Goal: Task Accomplishment & Management: Manage account settings

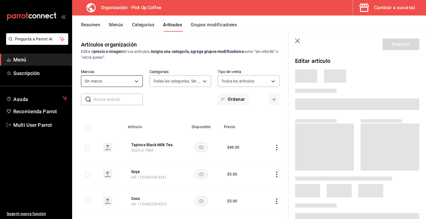
type input "70abd5f8-df00-4b05-8b7c-ec83b54d00bf,8ccc16a2-3561-445f-8bfd-075aadb584e9,35199…"
type input "be2dd662-c872-4fc9-aaab-377dbd4a662e"
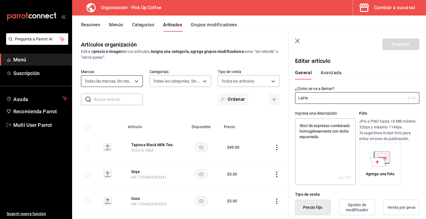
type textarea "x"
type input "$33.00"
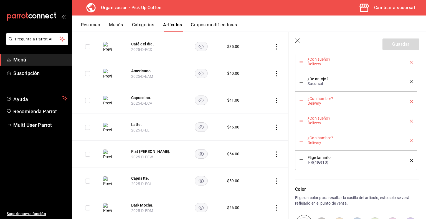
scroll to position [678, 0]
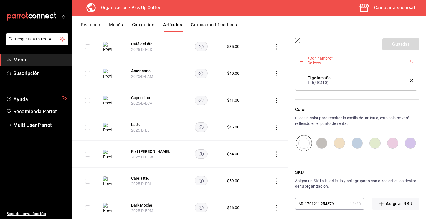
click at [330, 202] on input "AR-1701211254379" at bounding box center [321, 203] width 53 height 11
paste input "2025-T-ELT"
type textarea "x"
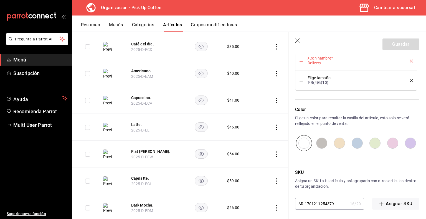
type input "2025-T-ELT"
type textarea "x"
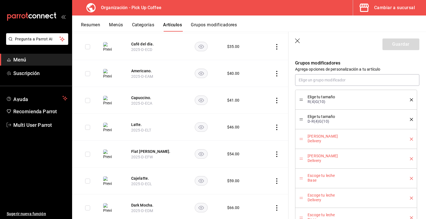
scroll to position [317, 0]
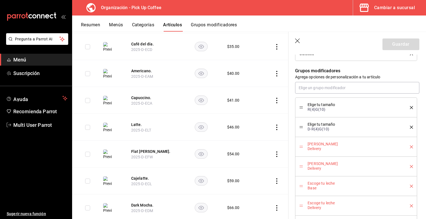
type input "2025-T-ELT"
click at [409, 108] on icon "delete" at bounding box center [410, 107] width 3 height 3
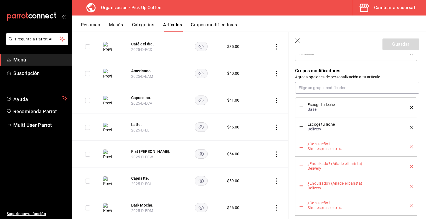
click at [409, 108] on icon "delete" at bounding box center [410, 107] width 3 height 3
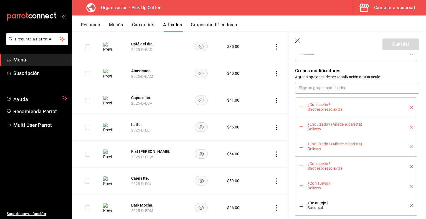
click at [409, 108] on icon "delete" at bounding box center [410, 107] width 3 height 3
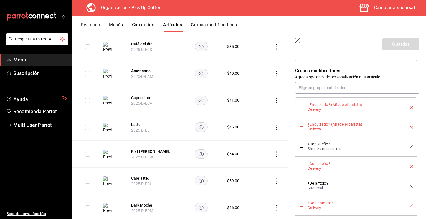
click at [409, 108] on icon "delete" at bounding box center [410, 107] width 3 height 3
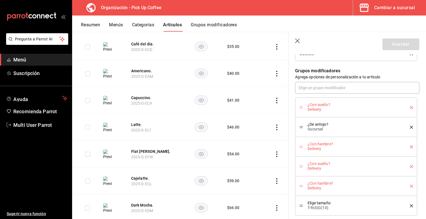
click at [409, 108] on icon "delete" at bounding box center [410, 107] width 3 height 3
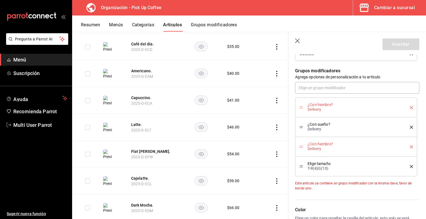
click at [409, 108] on icon "delete" at bounding box center [410, 107] width 3 height 3
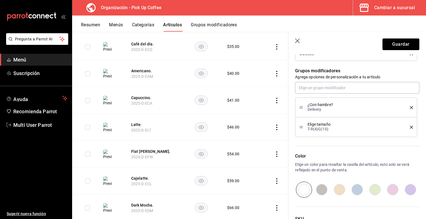
click at [409, 108] on icon "delete" at bounding box center [410, 107] width 3 height 3
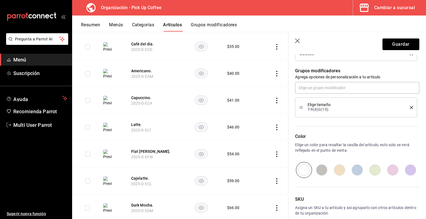
click at [409, 108] on icon "delete" at bounding box center [410, 107] width 3 height 3
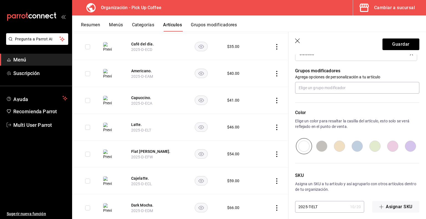
scroll to position [321, 0]
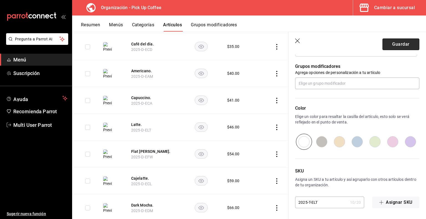
click at [392, 45] on button "Guardar" at bounding box center [400, 45] width 37 height 12
type textarea "x"
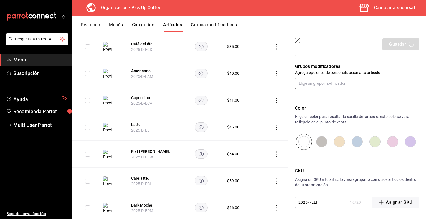
click at [324, 86] on input "text" at bounding box center [357, 84] width 124 height 12
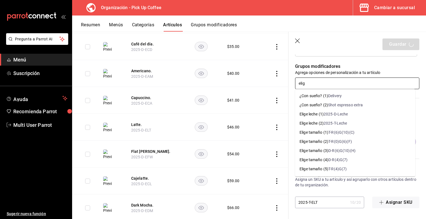
type input "elige"
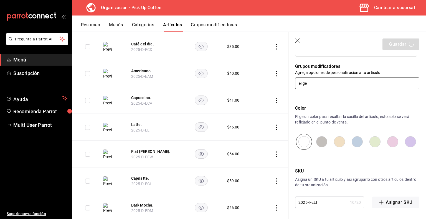
type textarea "x"
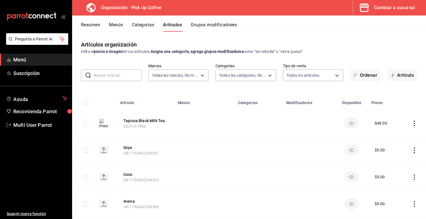
click at [113, 76] on input "text" at bounding box center [118, 75] width 48 height 11
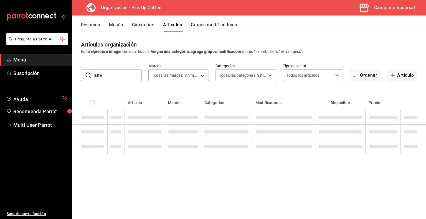
type input "latte"
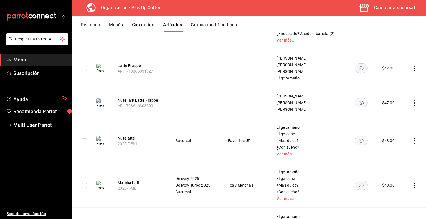
scroll to position [967, 0]
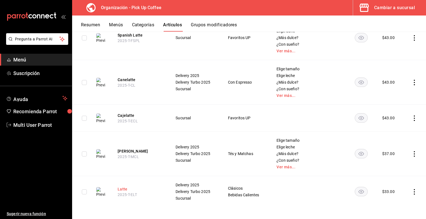
click at [126, 188] on button "Latte" at bounding box center [139, 189] width 44 height 6
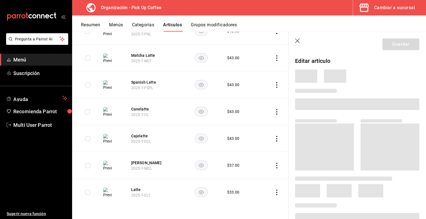
scroll to position [608, 0]
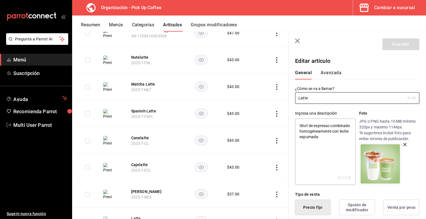
type textarea "x"
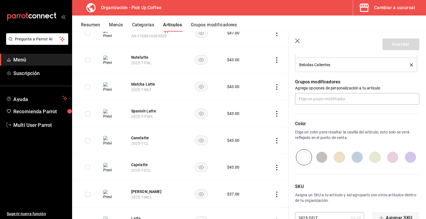
scroll to position [321, 0]
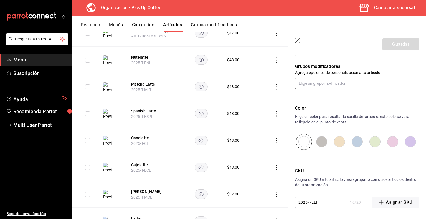
click at [309, 85] on input "text" at bounding box center [357, 84] width 124 height 12
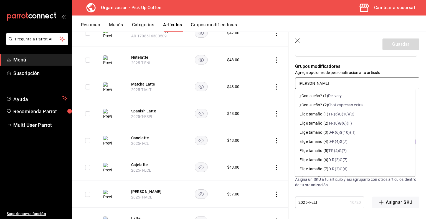
type input "[PERSON_NAME]"
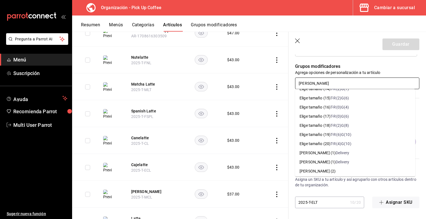
scroll to position [142, 0]
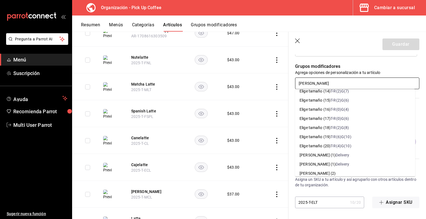
click at [334, 145] on div "T-R(4)G(10)" at bounding box center [340, 146] width 21 height 6
type textarea "x"
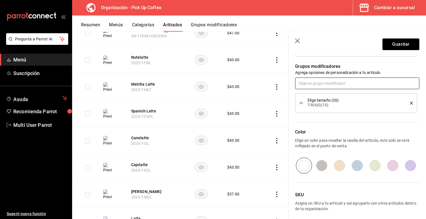
type input "¿"
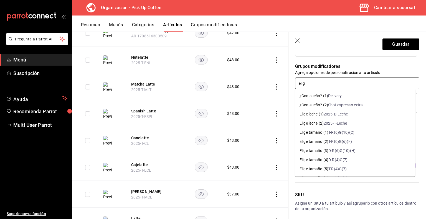
type input "elige"
click at [349, 126] on li "Elige leche (2) 2025-T-Leche" at bounding box center [355, 123] width 120 height 9
type textarea "x"
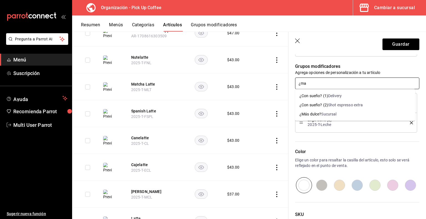
type input "¿mas"
click at [322, 115] on div "Sucursal" at bounding box center [328, 114] width 15 height 6
type textarea "x"
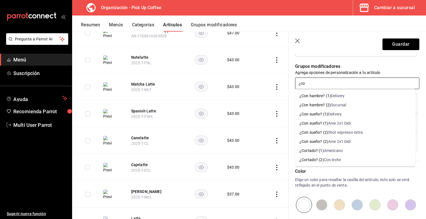
type input "¿con"
click at [320, 133] on div "¿Con sueño? (2)" at bounding box center [313, 133] width 29 height 6
type textarea "x"
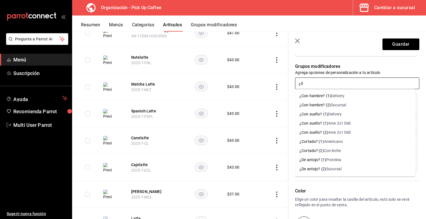
type input "¿de"
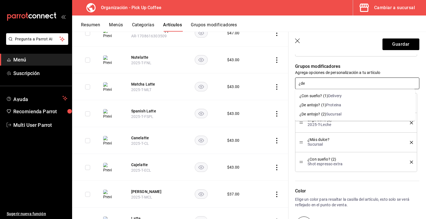
click at [321, 118] on li "¿De antojo? (2) Sucursal" at bounding box center [355, 114] width 120 height 9
type textarea "x"
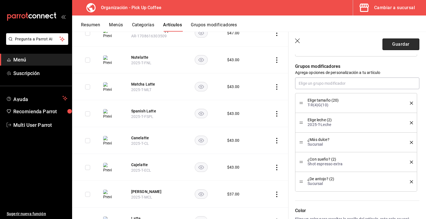
click at [391, 46] on button "Guardar" at bounding box center [400, 45] width 37 height 12
type textarea "x"
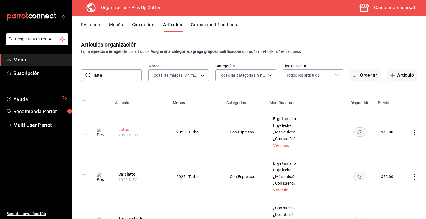
click at [122, 129] on button "Latte." at bounding box center [140, 130] width 44 height 6
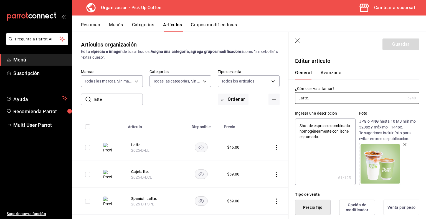
type textarea "x"
click at [297, 43] on icon "button" at bounding box center [298, 42] width 6 height 6
